Goal: Find specific page/section: Find specific page/section

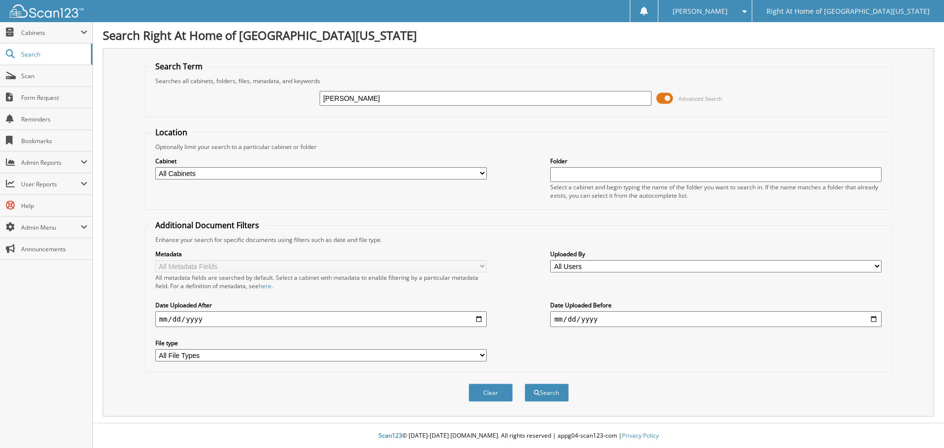
type input "[PERSON_NAME]"
click at [525, 383] on button "Search" at bounding box center [547, 392] width 44 height 18
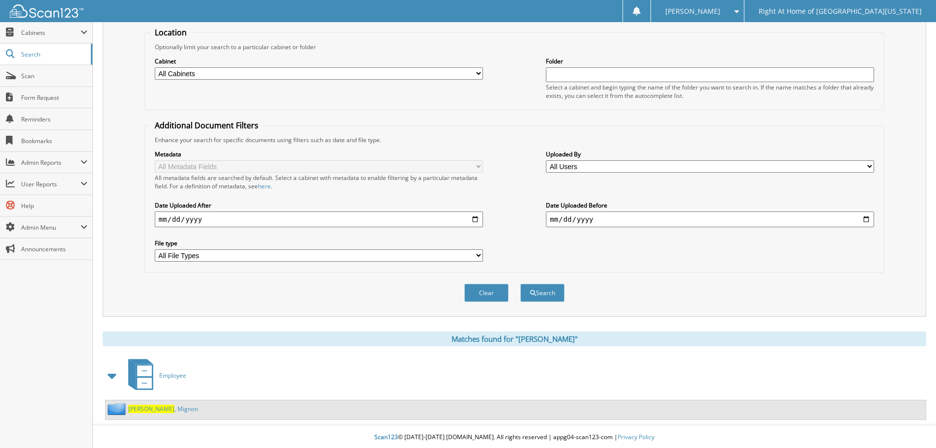
scroll to position [102, 0]
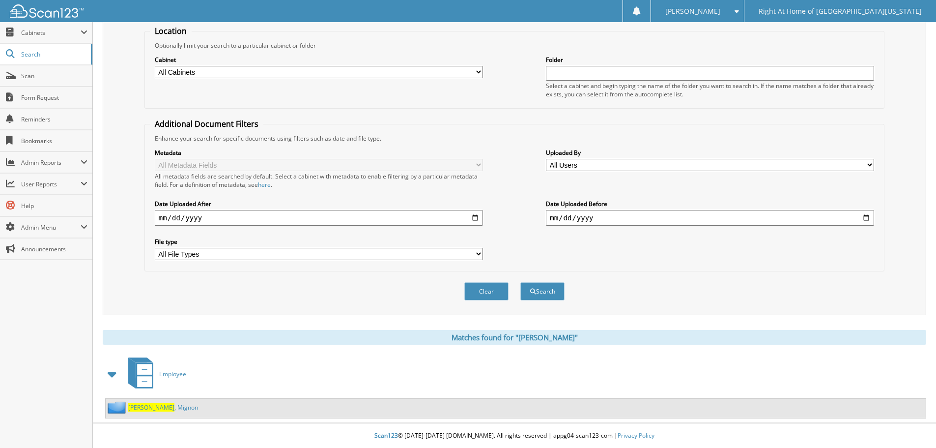
click at [175, 407] on link "[PERSON_NAME]" at bounding box center [163, 407] width 70 height 8
